Goal: Task Accomplishment & Management: Manage account settings

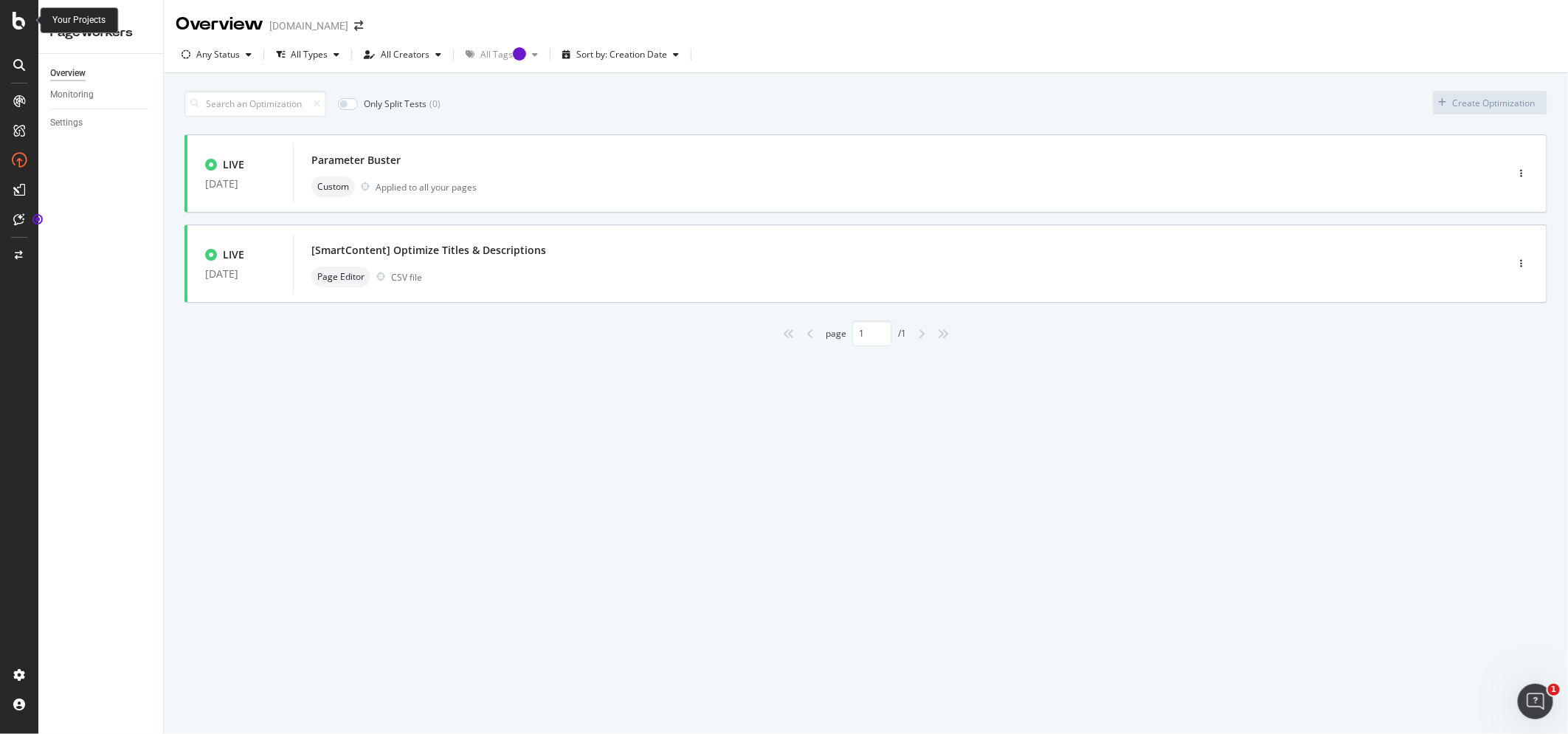
click at [17, 19] on icon at bounding box center [19, 21] width 13 height 18
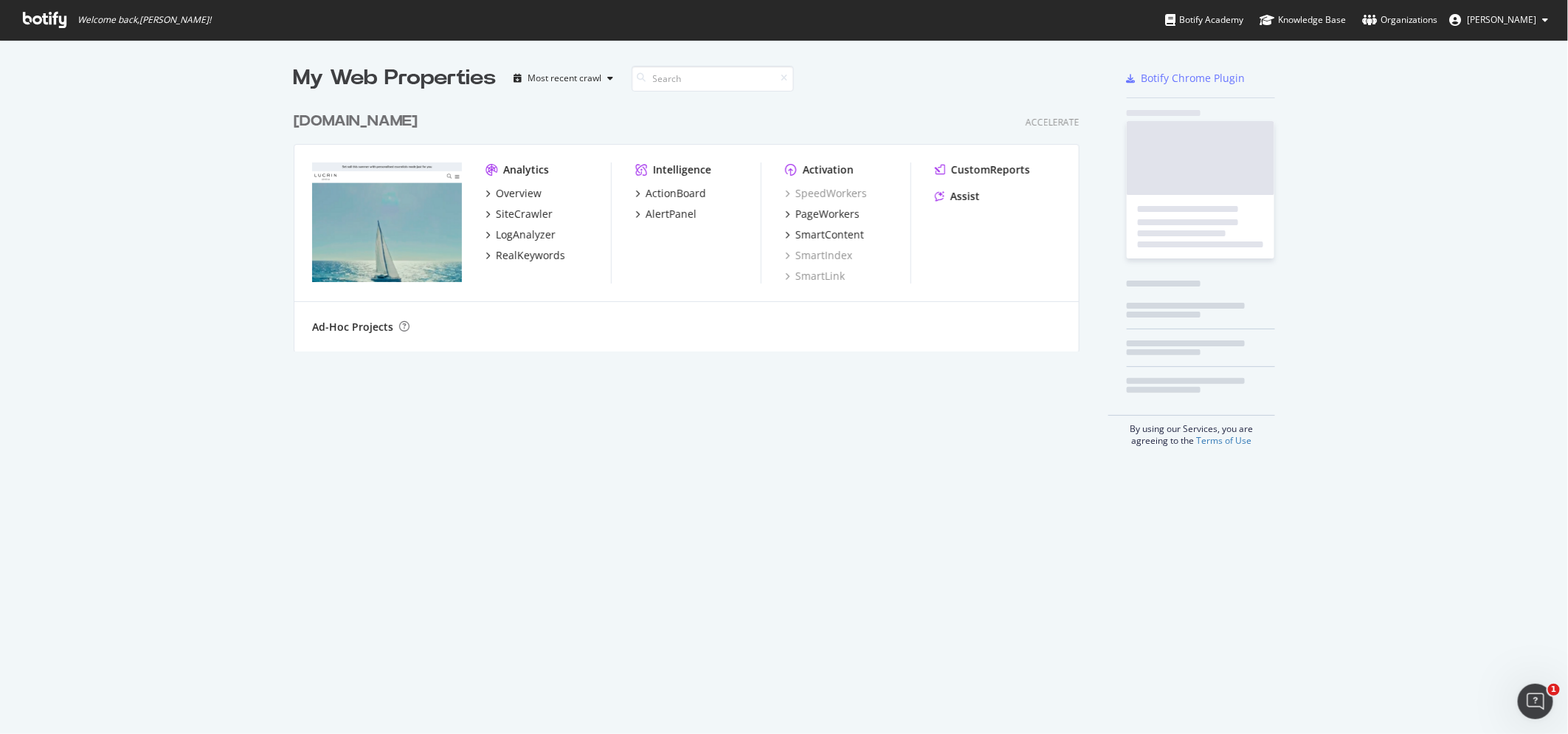
scroll to position [734, 1568]
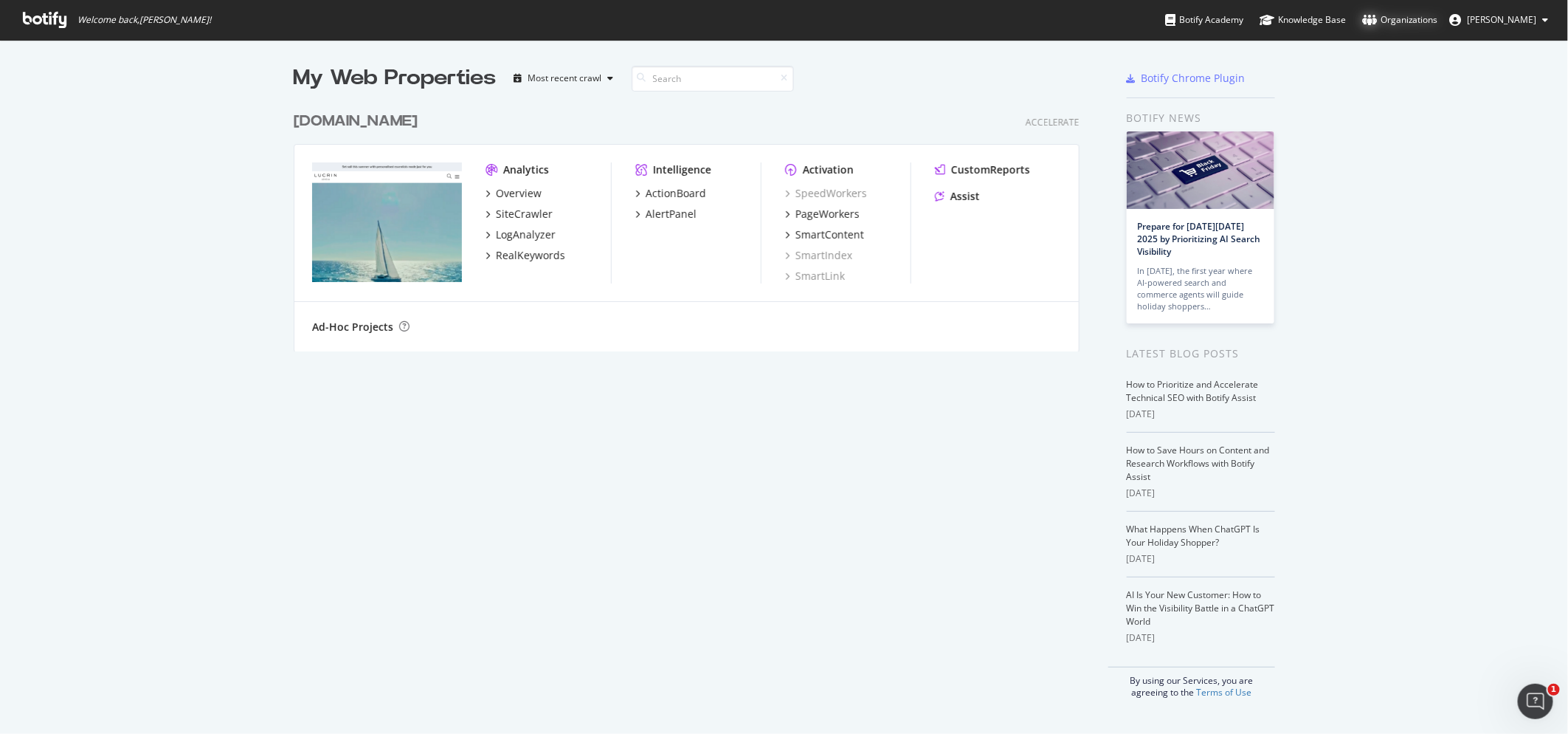
click at [1372, 19] on div "Organizations" at bounding box center [1400, 20] width 76 height 14
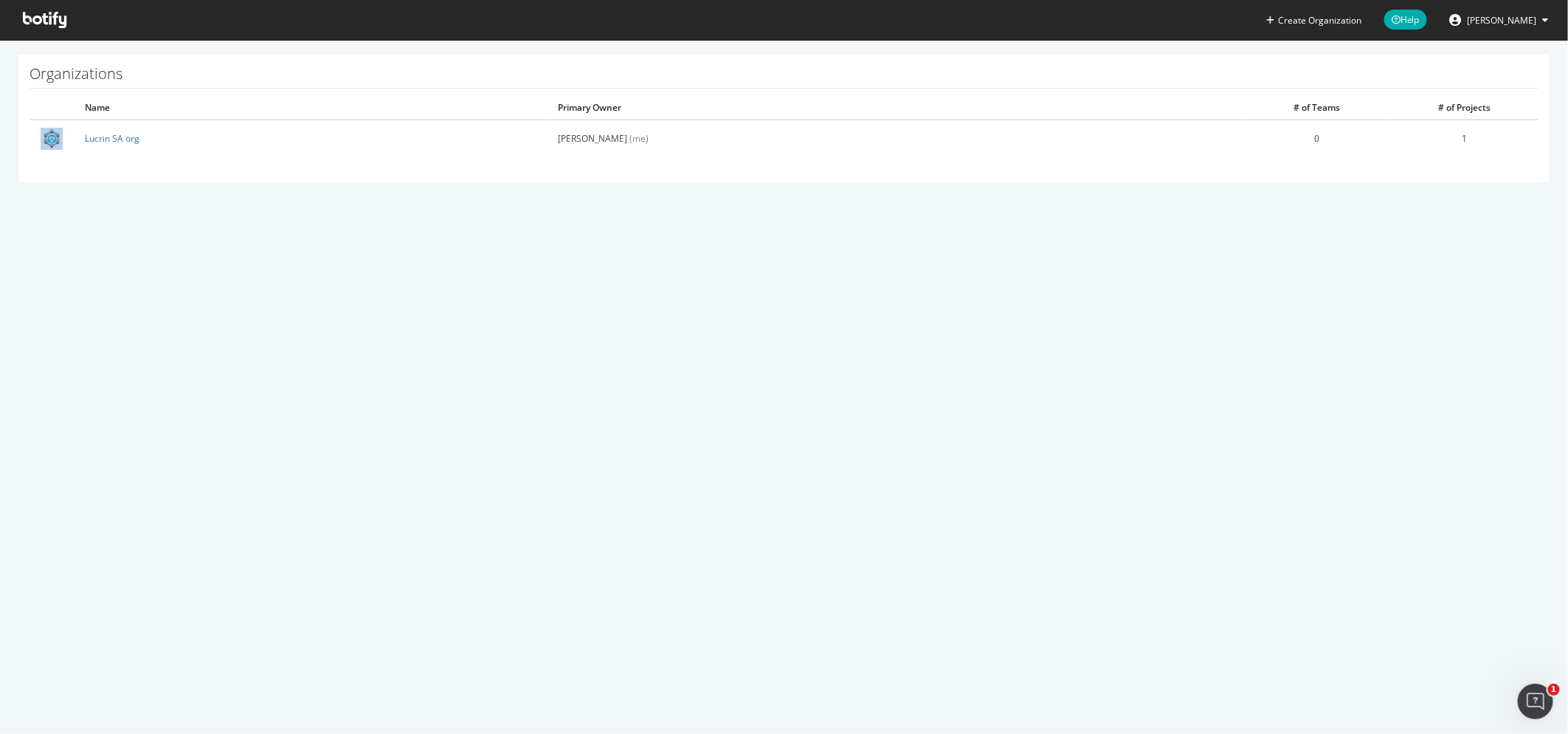
click at [1483, 21] on span "[PERSON_NAME]" at bounding box center [1501, 21] width 69 height 13
click at [1485, 150] on div "See all Organizations" at bounding box center [1490, 148] width 142 height 22
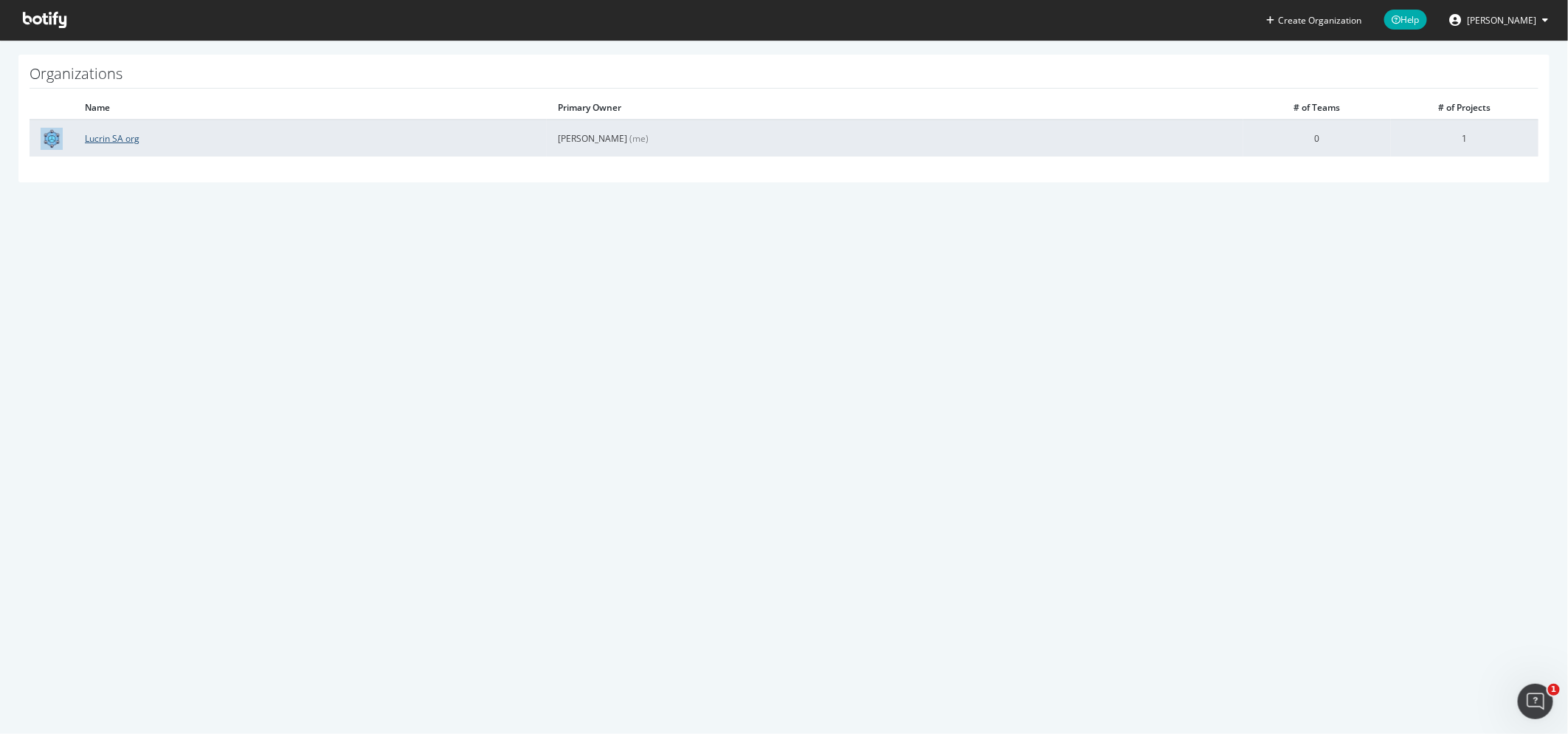
click at [121, 139] on link "Lucrin SA org" at bounding box center [111, 139] width 55 height 13
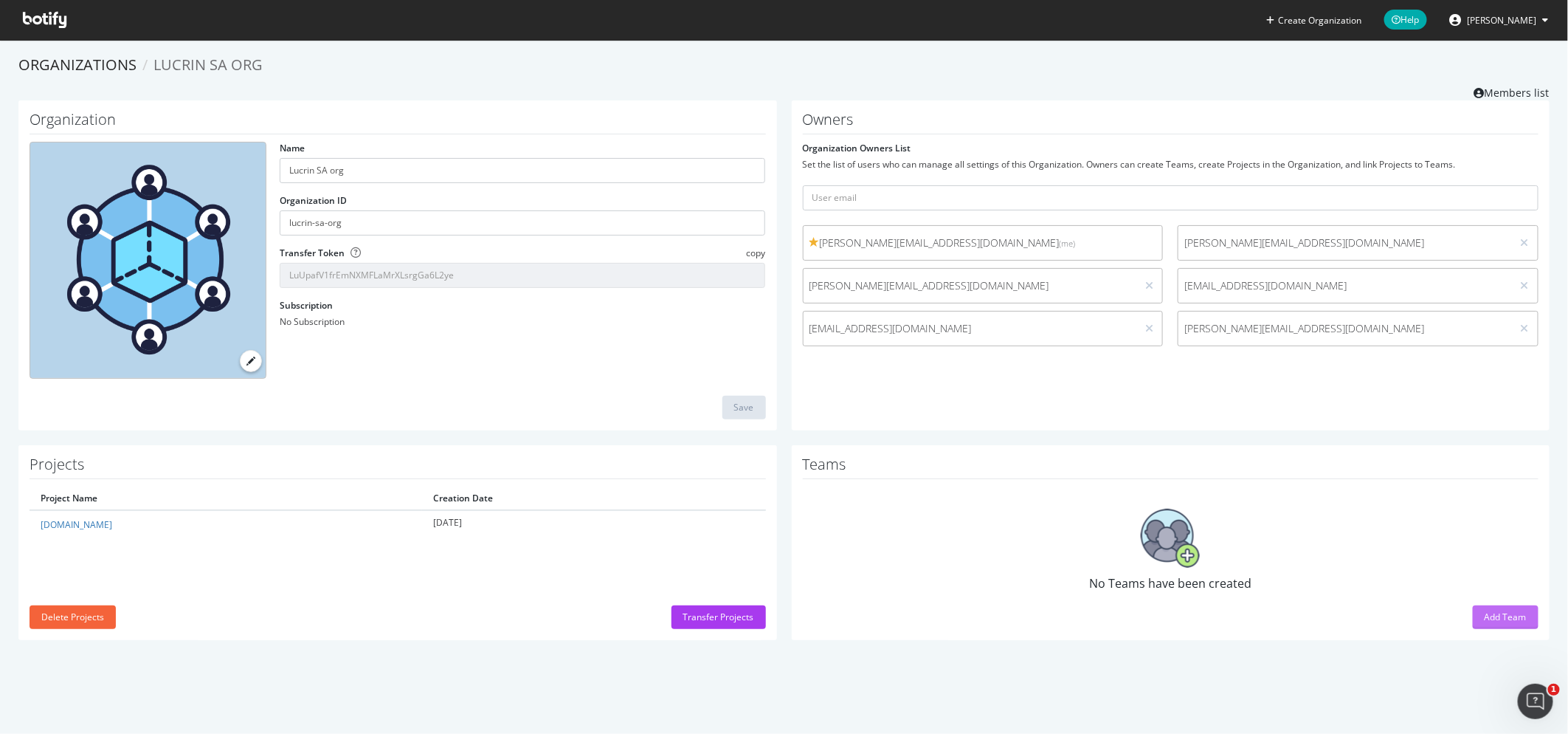
click at [1506, 611] on div "Add Team" at bounding box center [1505, 617] width 42 height 13
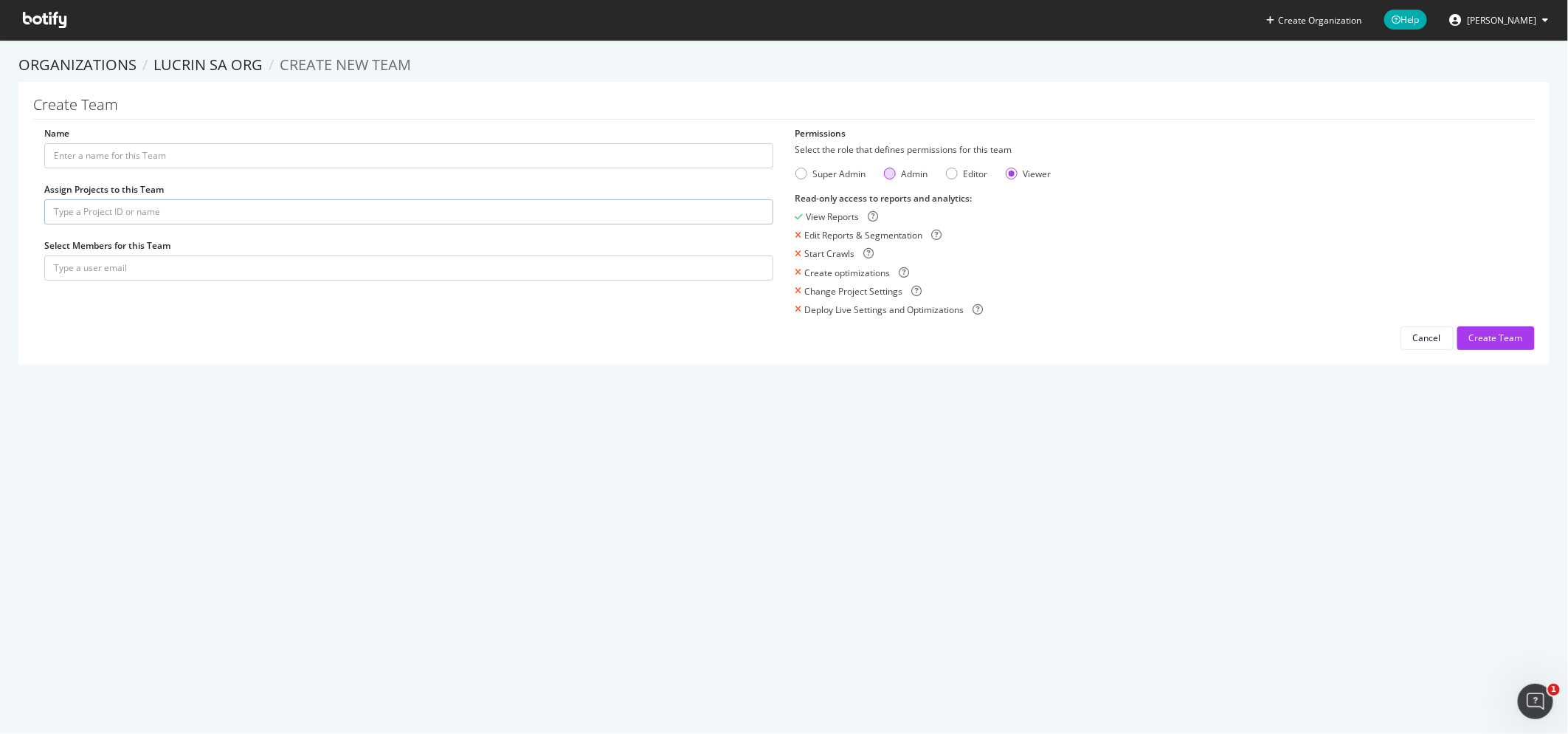
click at [890, 173] on div "Admin" at bounding box center [889, 173] width 12 height 12
click at [952, 174] on div "Editor" at bounding box center [951, 173] width 12 height 12
click at [1011, 175] on div "Viewer" at bounding box center [1011, 173] width 12 height 12
click at [810, 174] on div "Super Admin" at bounding box center [831, 174] width 71 height 13
click at [891, 175] on div "Admin" at bounding box center [889, 173] width 12 height 12
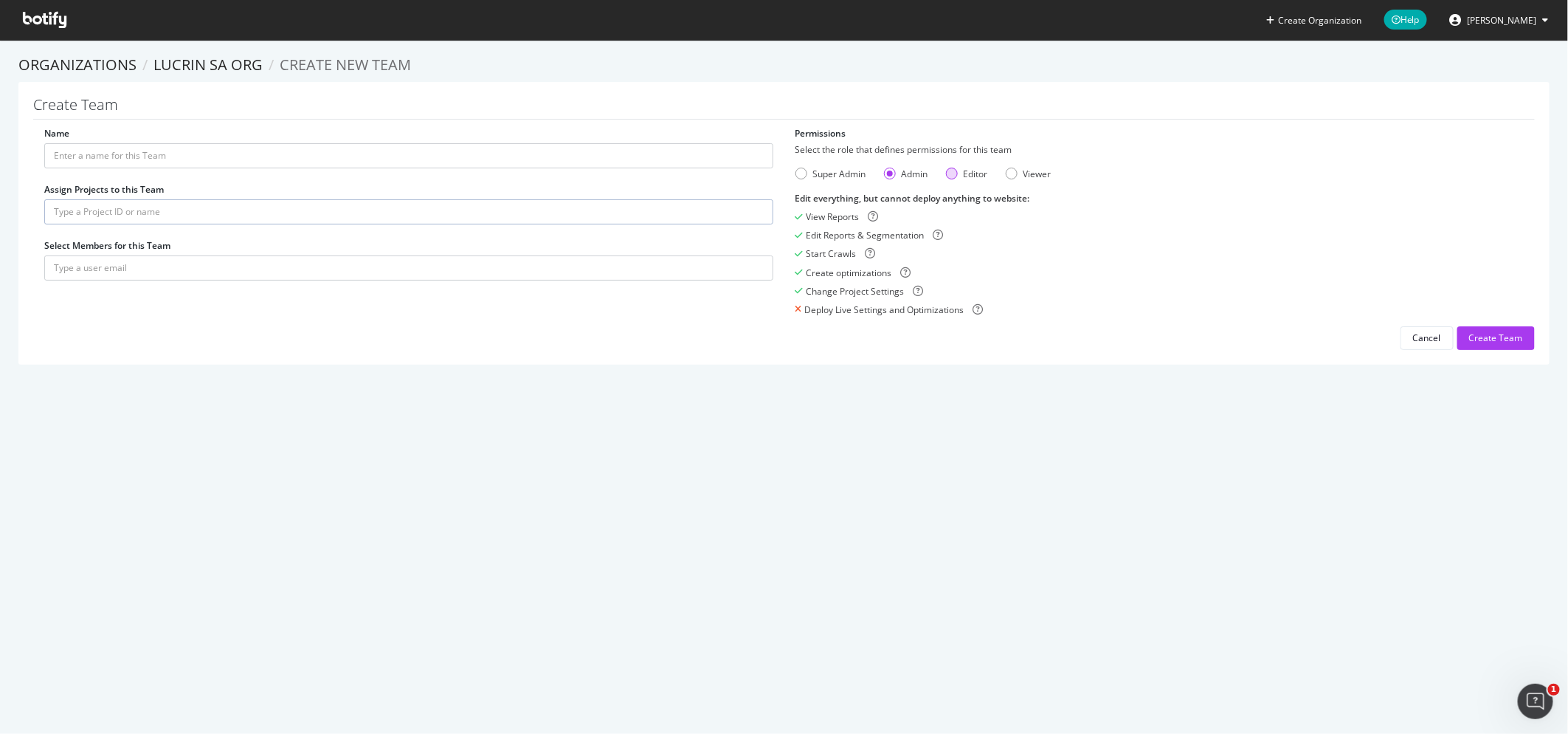
click at [952, 177] on div "Editor" at bounding box center [951, 173] width 12 height 12
click at [97, 159] on input "Name" at bounding box center [408, 156] width 729 height 25
paste input "[EMAIL_ADDRESS][DOMAIN_NAME]"
type input "anaelle.dadar@lucrin.com"
drag, startPoint x: 175, startPoint y: 161, endPoint x: 121, endPoint y: 163, distance: 54.0
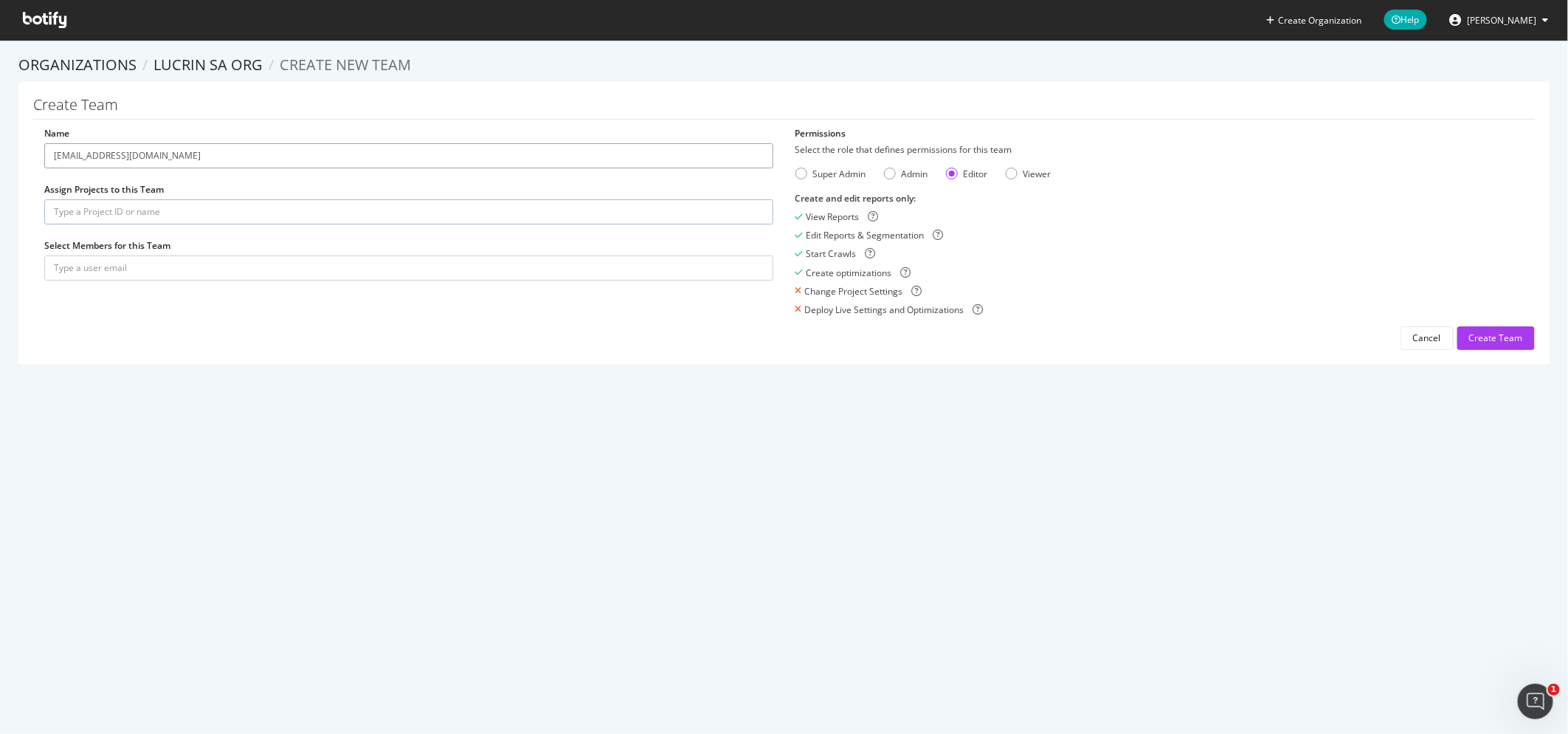
click at [116, 157] on input "anaelle.dadar@lucrin.com" at bounding box center [408, 156] width 729 height 25
drag, startPoint x: 191, startPoint y: 156, endPoint x: 31, endPoint y: 152, distance: 160.0
click at [31, 152] on div "Create Team Name anaelle.dadar@lucrin.com Assign Projects to this Team Select M…" at bounding box center [784, 223] width 1531 height 282
drag, startPoint x: 1185, startPoint y: 586, endPoint x: 1170, endPoint y: 568, distance: 23.4
click at [1184, 586] on div "Create Organization Help Alexandre Di Mascio Organizations Lucrin SA org Create…" at bounding box center [784, 367] width 1568 height 734
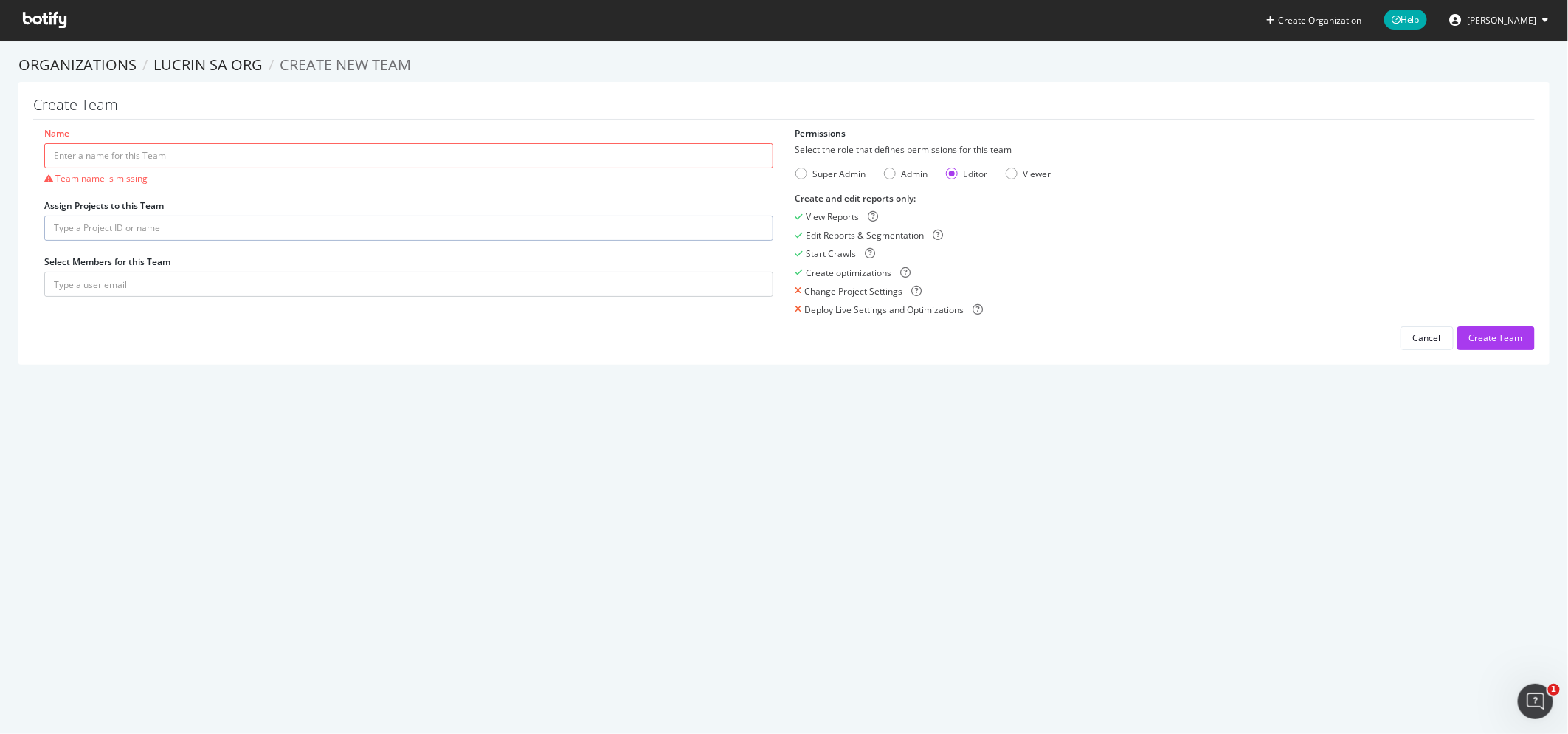
click at [43, 19] on icon at bounding box center [44, 20] width 43 height 16
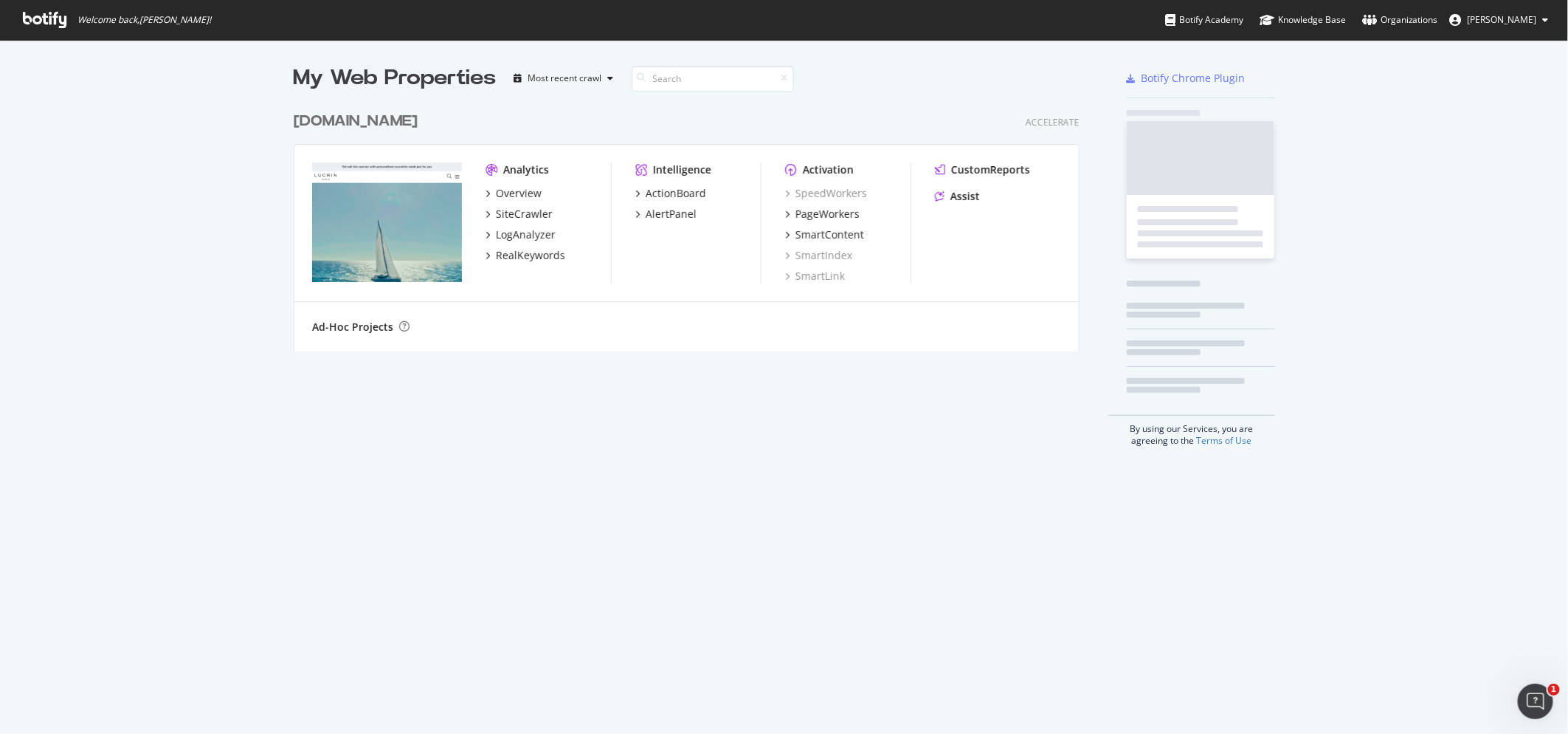
scroll to position [258, 797]
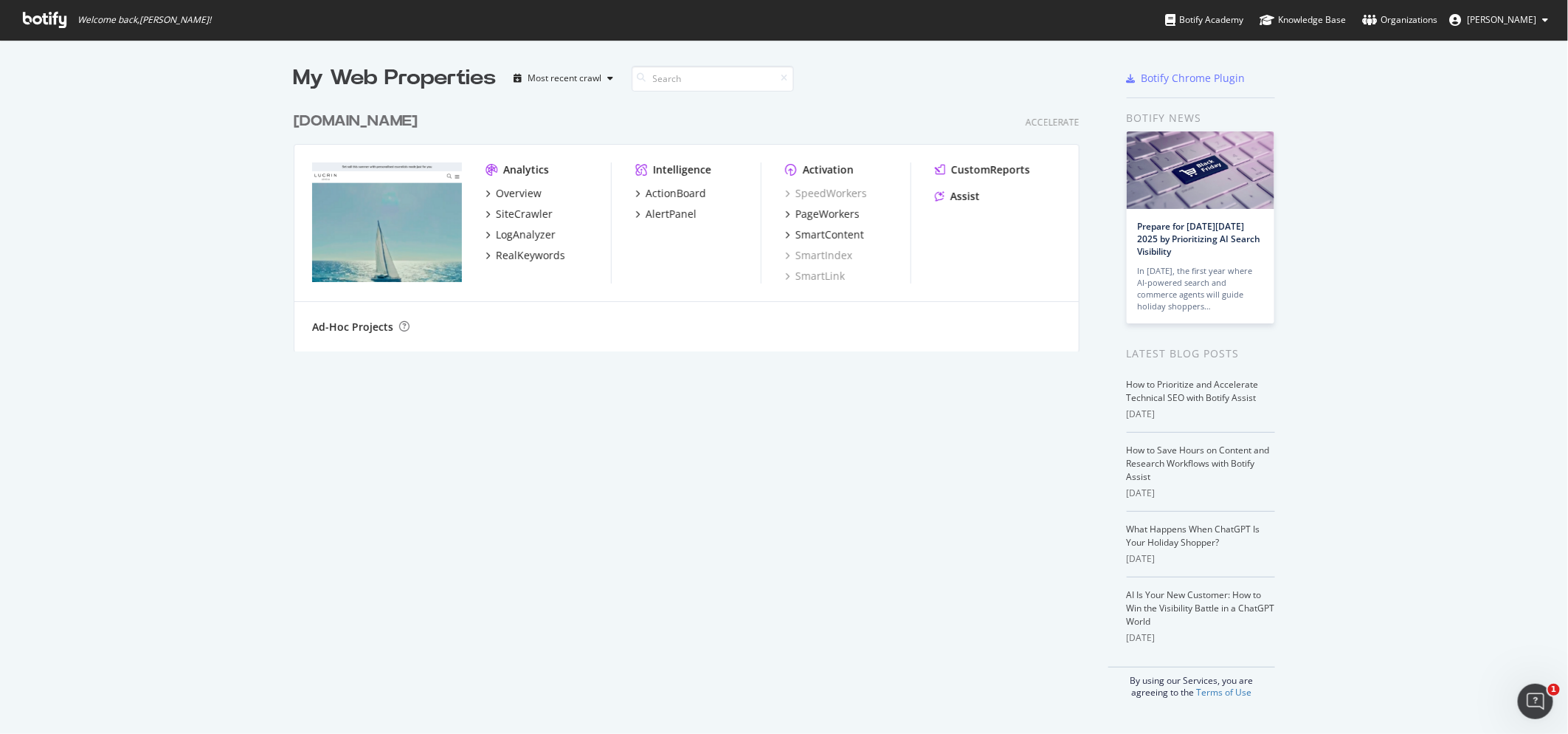
click at [1545, 20] on icon at bounding box center [1546, 20] width 6 height 9
click at [1491, 146] on div "See all Organizations" at bounding box center [1490, 148] width 142 height 22
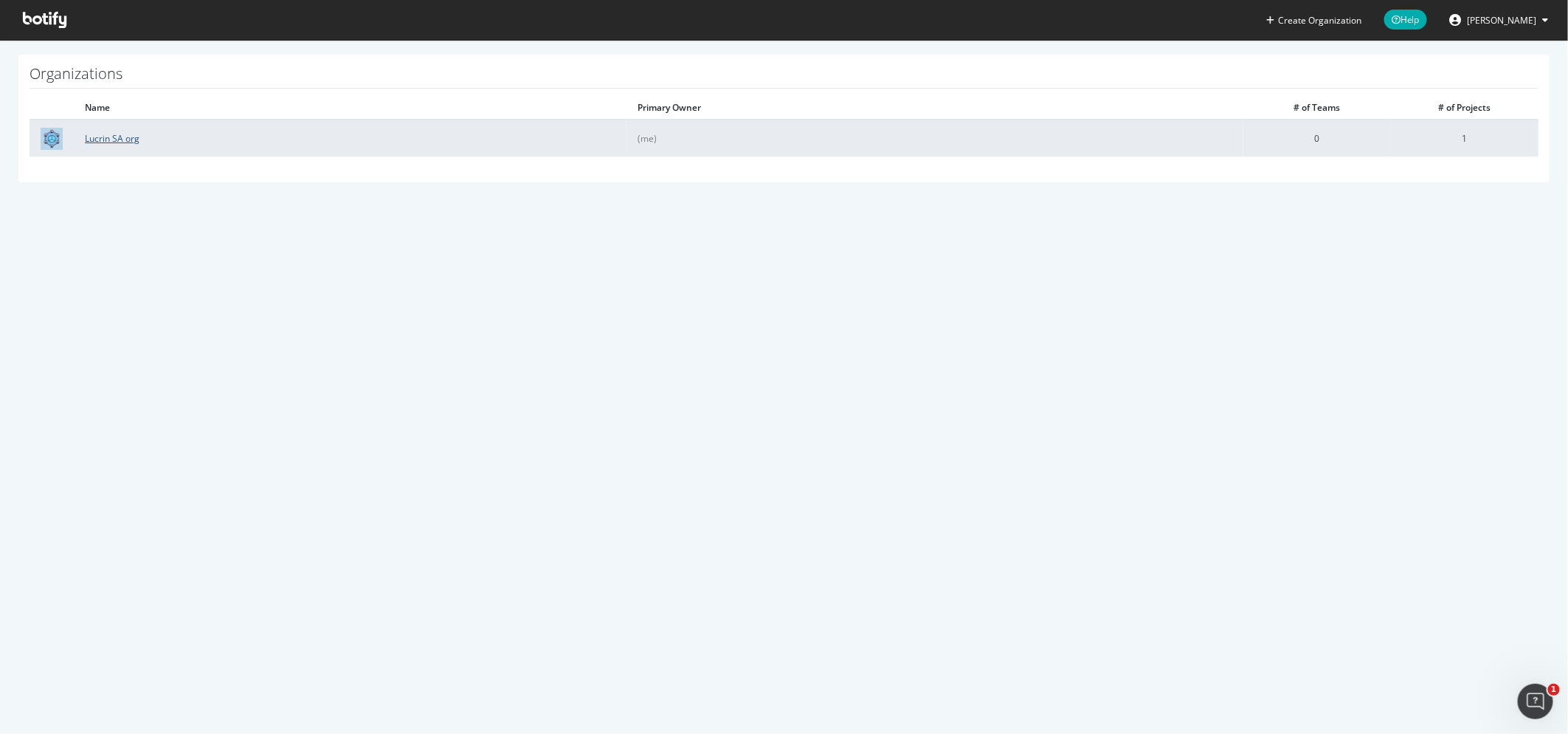
click at [112, 138] on link "Lucrin SA org" at bounding box center [111, 139] width 55 height 13
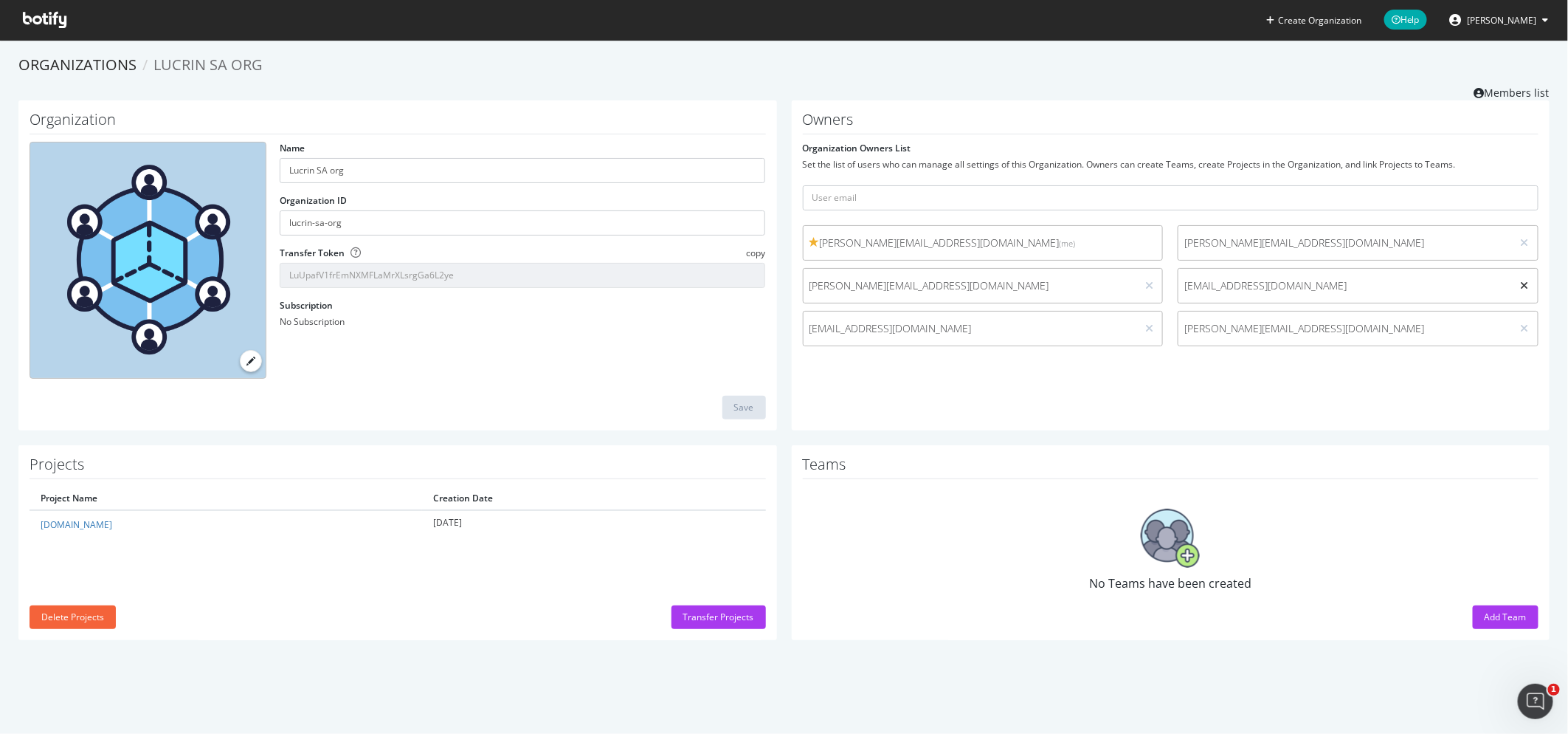
click at [1525, 284] on icon at bounding box center [1524, 285] width 8 height 10
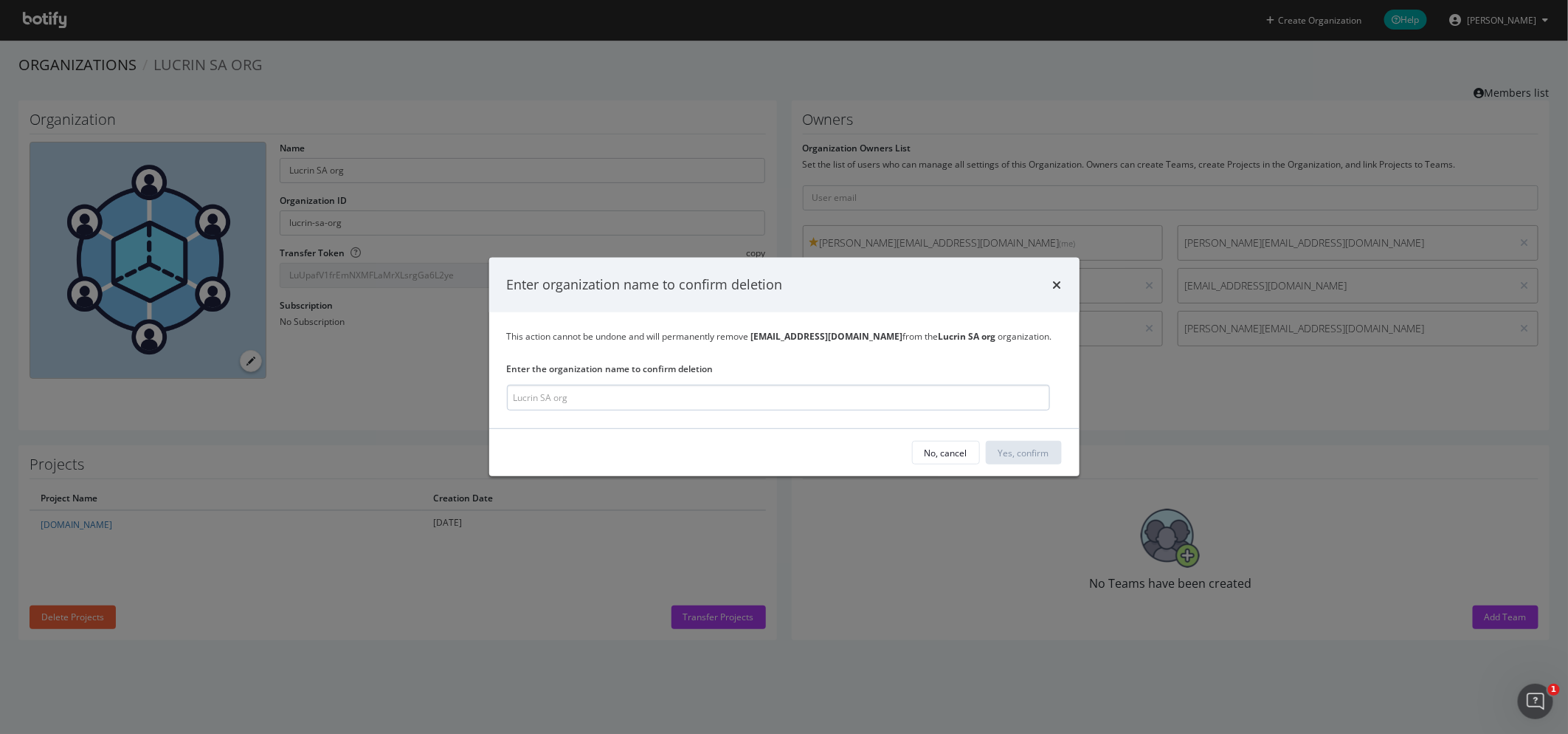
click at [539, 400] on input "modal" at bounding box center [779, 398] width 543 height 26
click at [686, 461] on div "No, cancel Yes, confirm" at bounding box center [784, 452] width 555 height 23
click at [630, 400] on input "modal" at bounding box center [779, 398] width 543 height 26
type input "L"
click at [607, 397] on input "modal" at bounding box center [779, 398] width 543 height 26
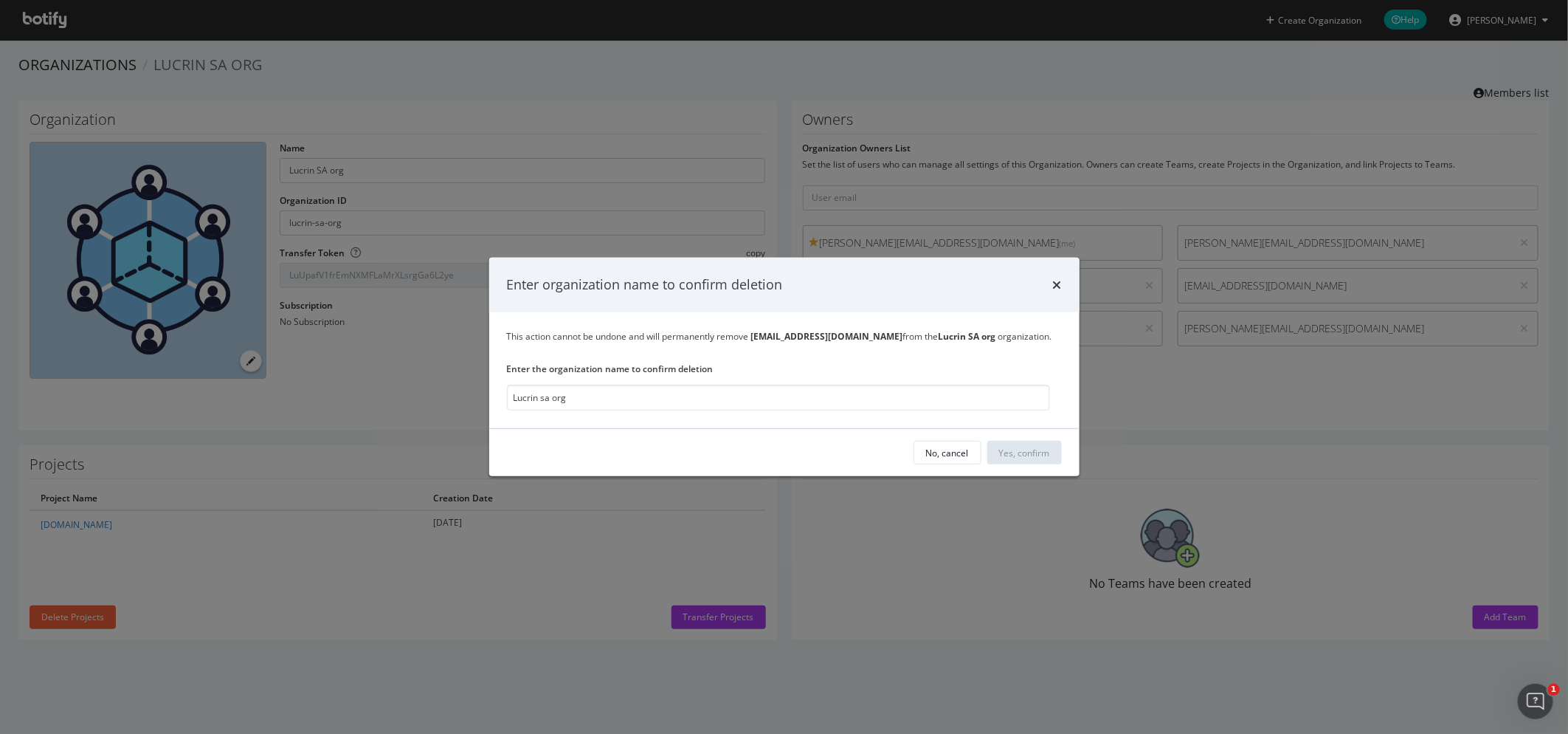
click at [655, 456] on div "No, cancel Yes, confirm" at bounding box center [784, 452] width 555 height 23
click at [605, 396] on input "Lucrin sa org" at bounding box center [779, 398] width 543 height 26
drag, startPoint x: 904, startPoint y: 336, endPoint x: 958, endPoint y: 338, distance: 54.0
click at [958, 338] on div "This action cannot be undone and will permanently remove yushi.samy@lucrin.com …" at bounding box center [784, 336] width 555 height 13
copy div "Lucrin SA org"
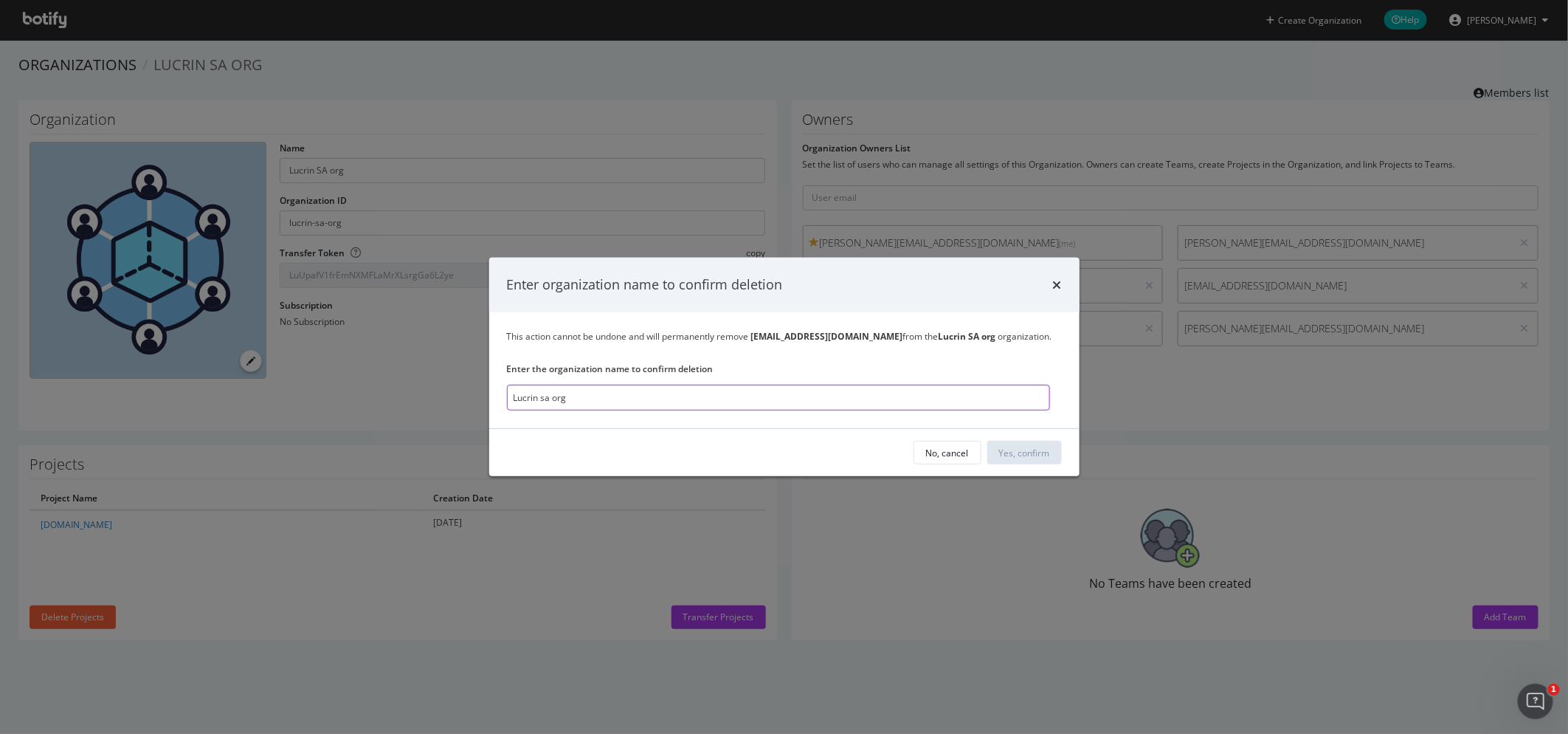
click at [573, 401] on input "Lucrin sa org" at bounding box center [779, 398] width 543 height 26
drag, startPoint x: 486, startPoint y: 403, endPoint x: 495, endPoint y: 405, distance: 9.2
click at [471, 403] on div "Enter organization name to confirm deletion This action cannot be undone and wi…" at bounding box center [784, 367] width 1568 height 734
paste input "SA org"
click at [659, 436] on div "No, cancel Yes, confirm" at bounding box center [784, 452] width 590 height 48
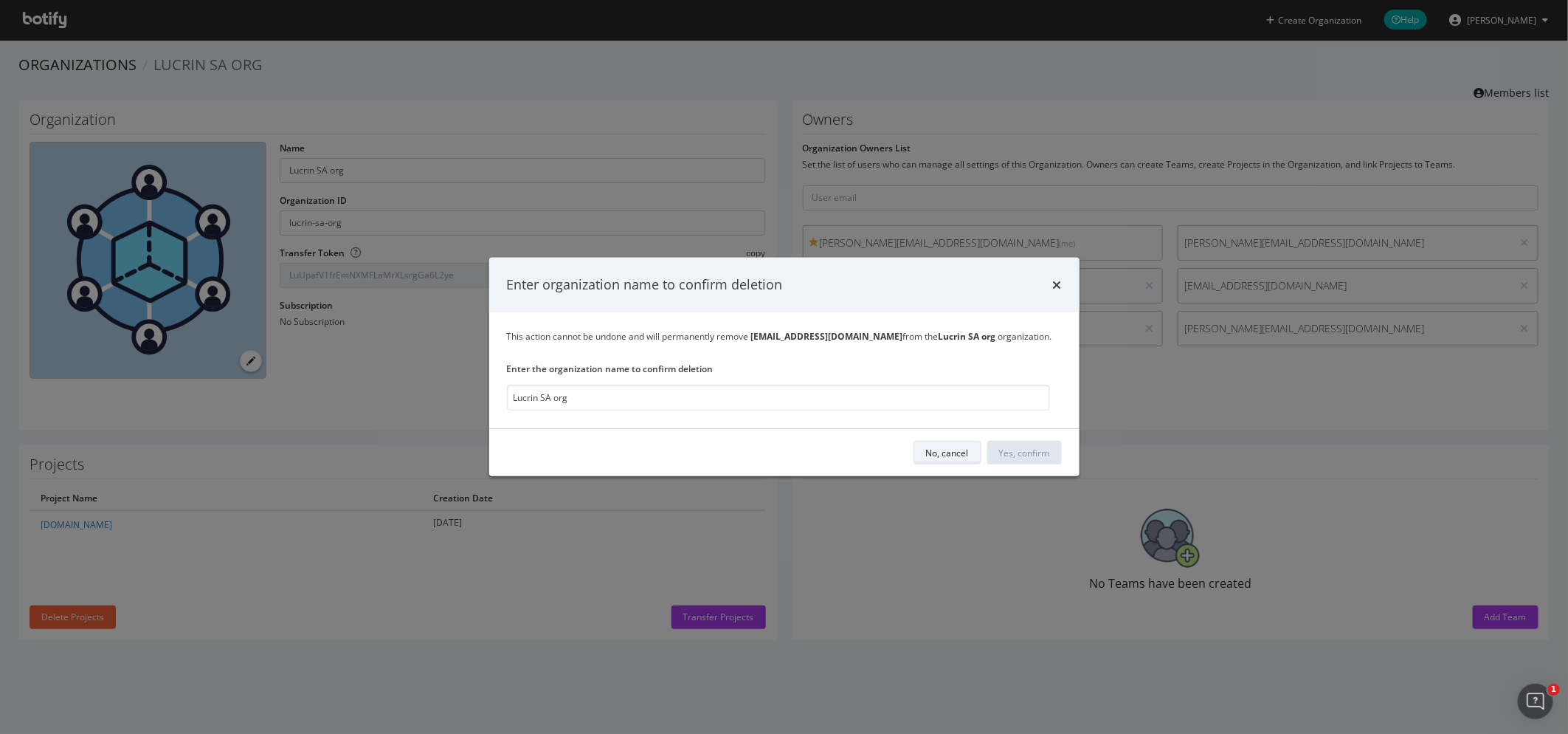
drag, startPoint x: 851, startPoint y: 446, endPoint x: 919, endPoint y: 451, distance: 68.2
click at [863, 447] on div "No, cancel Yes, confirm" at bounding box center [784, 452] width 555 height 23
click at [647, 407] on input "Lucrin SA org" at bounding box center [779, 398] width 543 height 26
type input "Lucrin SA org"
click at [1034, 453] on div "Yes, confirm" at bounding box center [1024, 452] width 51 height 13
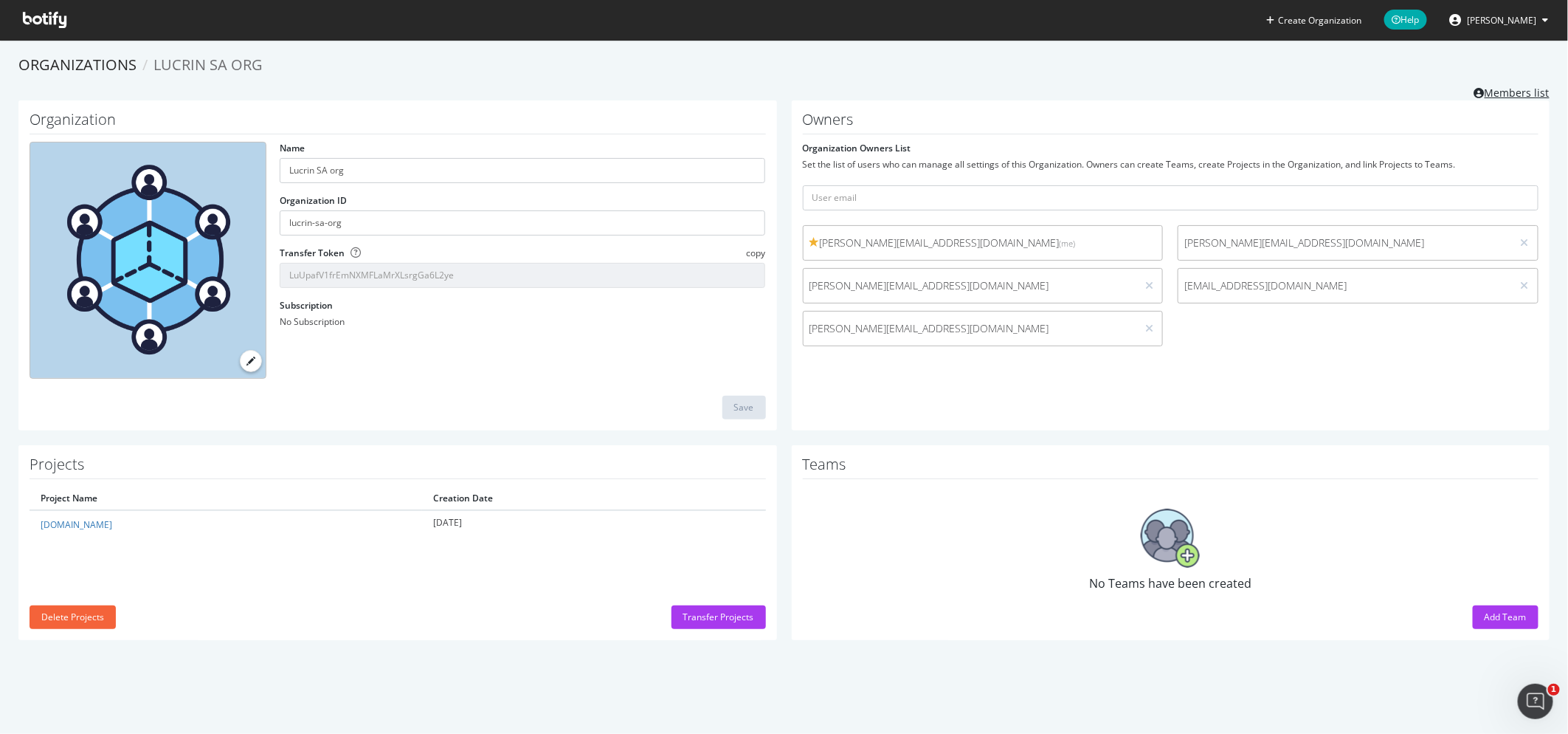
click at [1515, 92] on link "Members list" at bounding box center [1512, 91] width 76 height 19
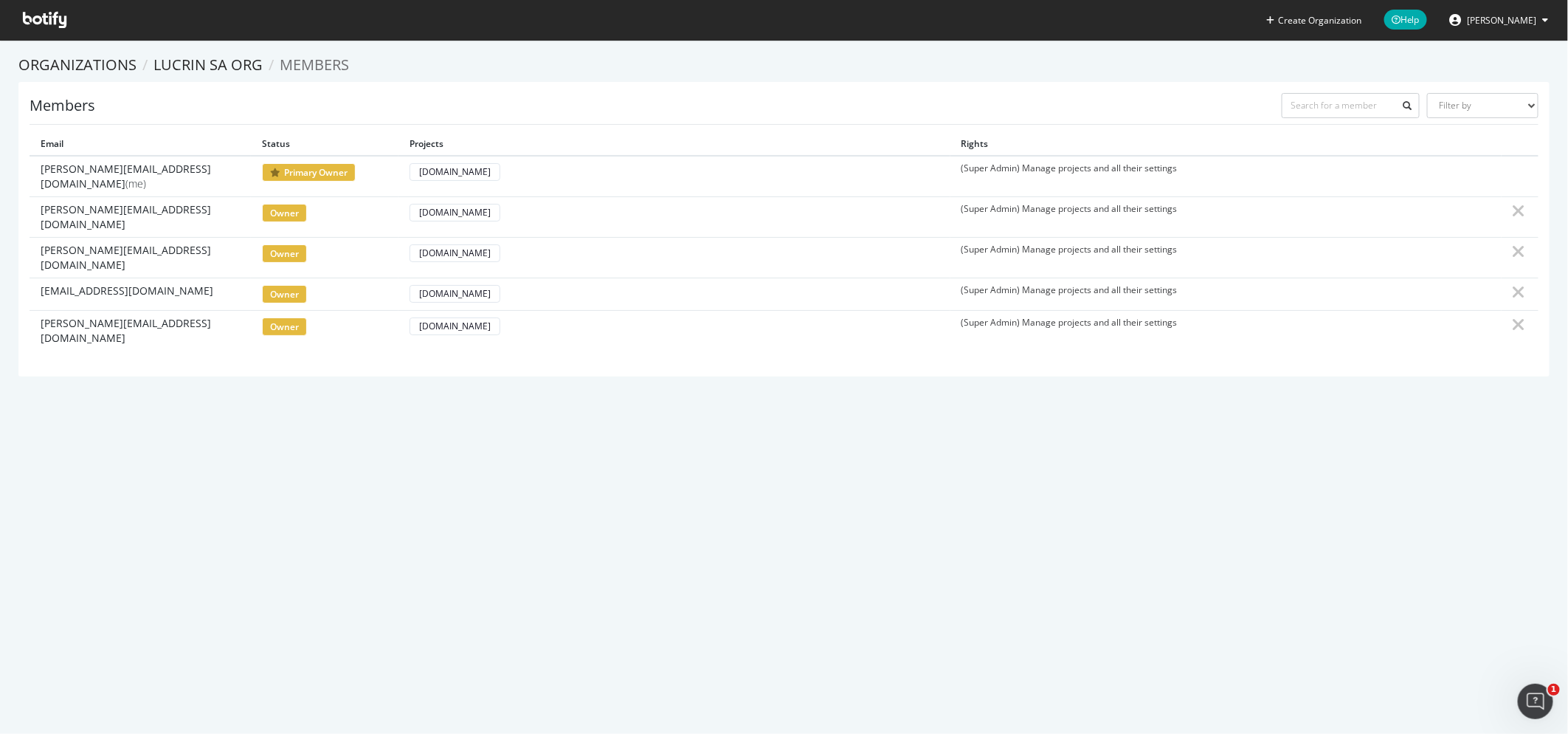
click at [1287, 483] on div "Create Organization Help Alexandre Di Mascio Organizations Lucrin SA org Member…" at bounding box center [784, 367] width 1568 height 734
click at [1547, 19] on icon at bounding box center [1546, 20] width 6 height 9
click at [1482, 145] on div "See all Organizations" at bounding box center [1490, 148] width 142 height 22
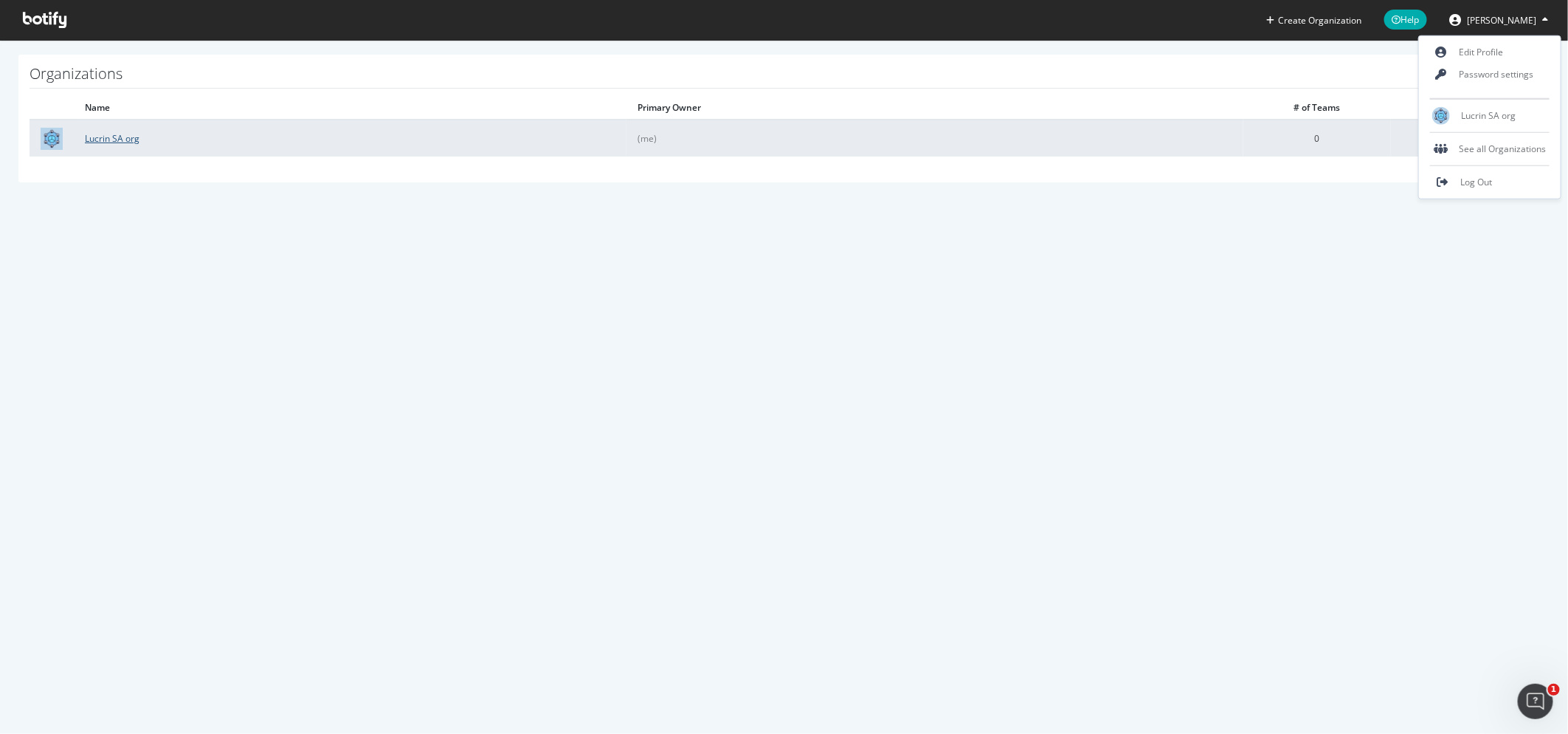
click at [110, 139] on link "Lucrin SA org" at bounding box center [111, 139] width 55 height 13
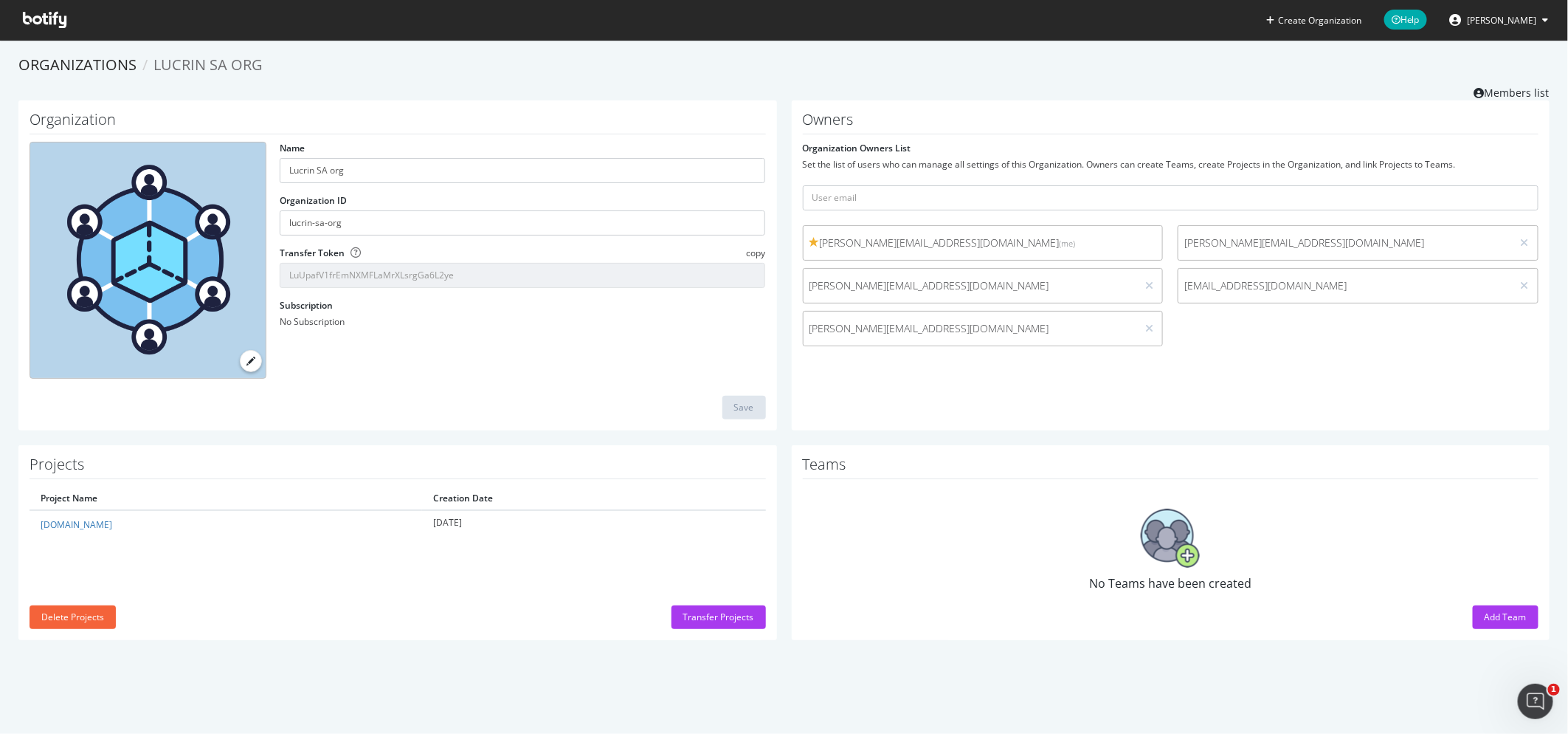
click at [1232, 372] on div "Owners Organization Owners List Set the list of users who can manage all settin…" at bounding box center [1171, 265] width 759 height 330
click at [1518, 89] on link "Members list" at bounding box center [1512, 91] width 76 height 19
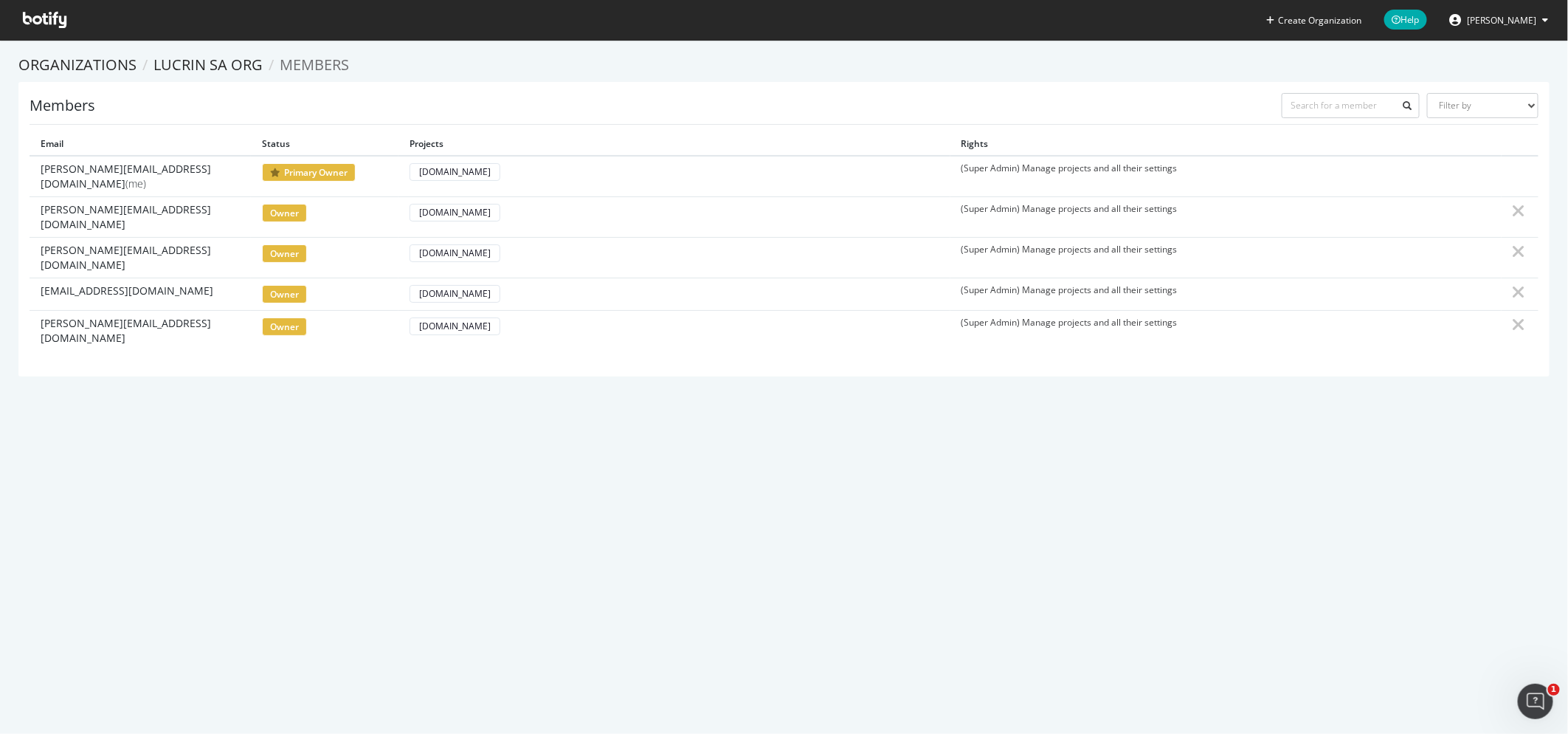
click at [49, 17] on icon at bounding box center [44, 20] width 43 height 16
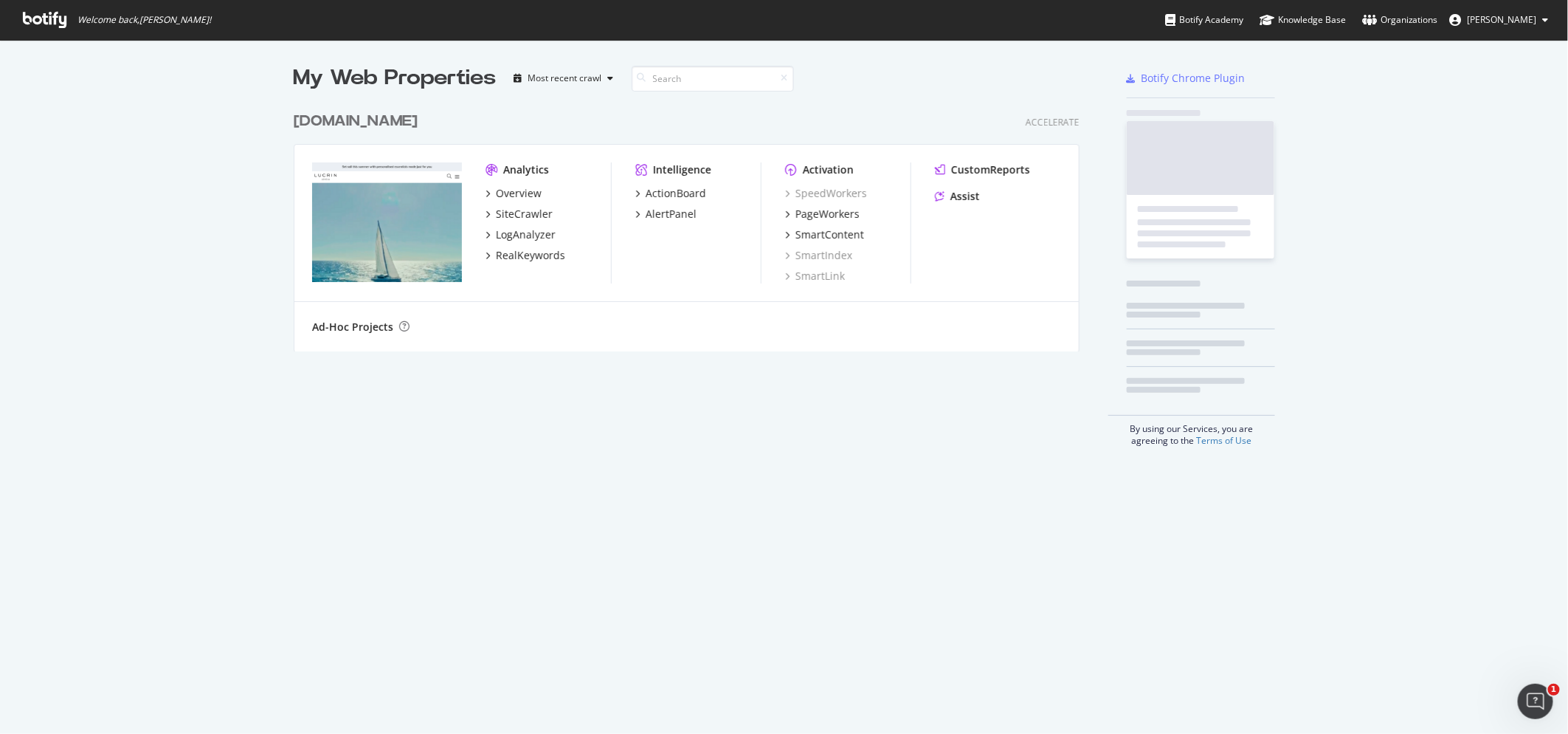
scroll to position [734, 1568]
